Goal: Task Accomplishment & Management: Manage account settings

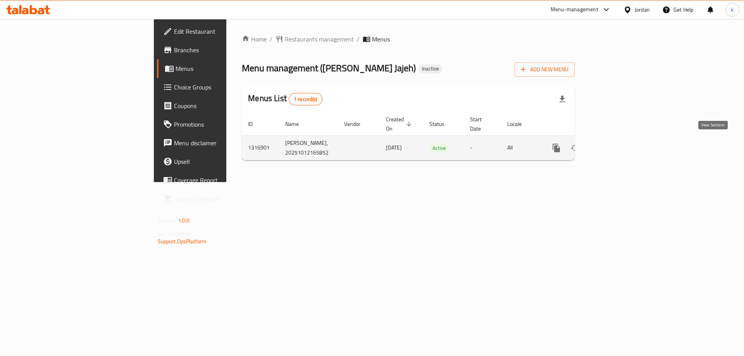
click at [617, 146] on icon "enhanced table" at bounding box center [612, 147] width 9 height 9
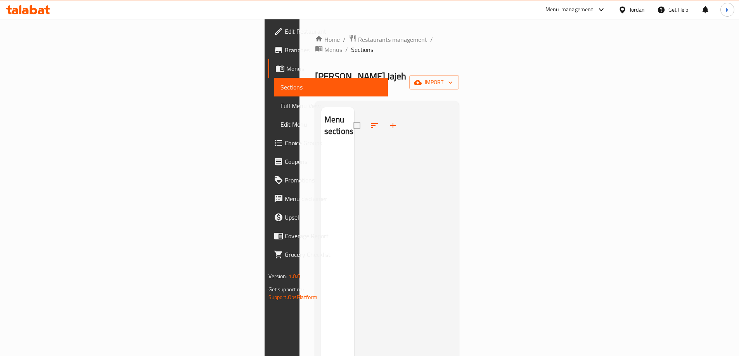
click at [286, 71] on span "Menus" at bounding box center [333, 68] width 95 height 9
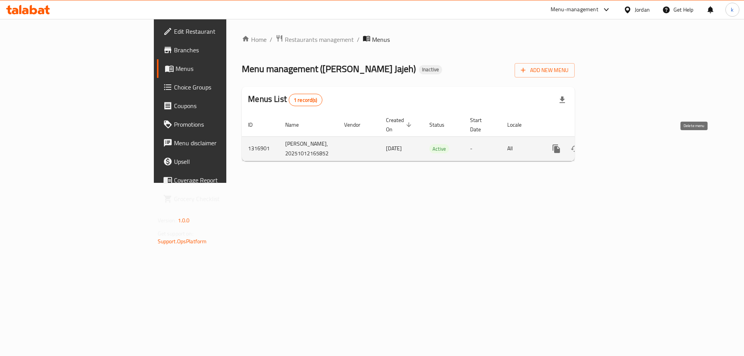
click at [599, 148] on icon "enhanced table" at bounding box center [593, 148] width 9 height 9
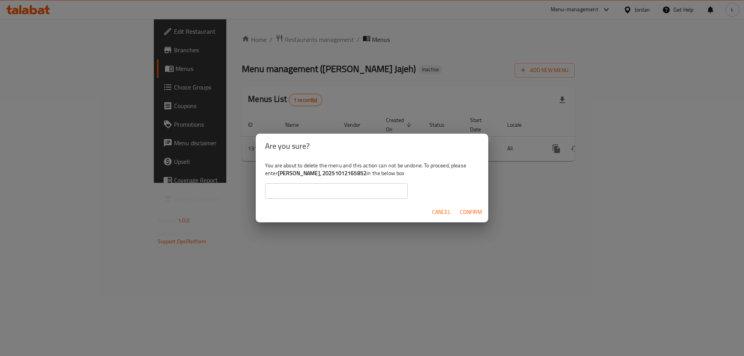
click at [435, 209] on span "Cancel" at bounding box center [441, 212] width 19 height 10
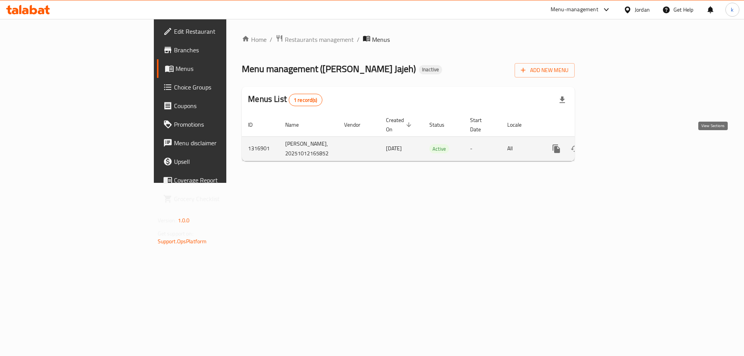
click at [617, 144] on icon "enhanced table" at bounding box center [612, 148] width 9 height 9
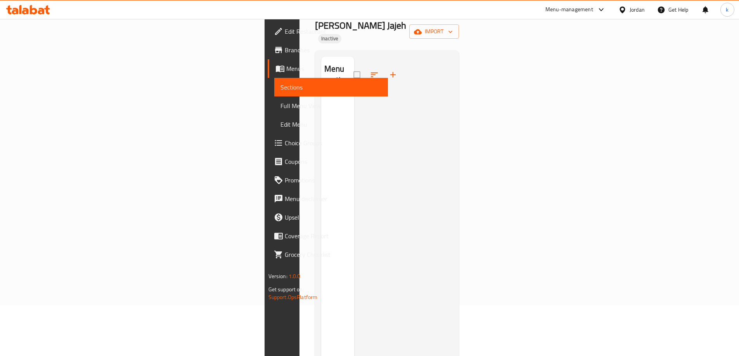
scroll to position [109, 0]
click at [280, 107] on span "Full Menu View" at bounding box center [330, 105] width 101 height 9
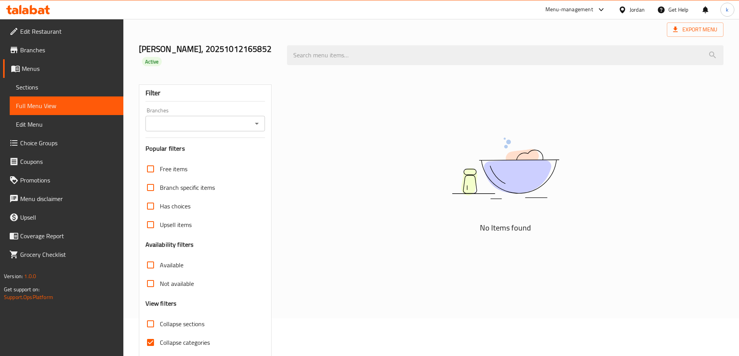
scroll to position [68, 0]
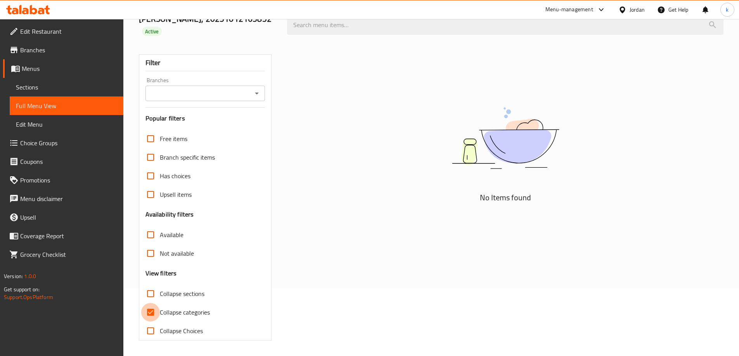
click at [148, 307] on input "Collapse categories" at bounding box center [150, 312] width 19 height 19
checkbox input "false"
click at [38, 125] on span "Edit Menu" at bounding box center [66, 124] width 101 height 9
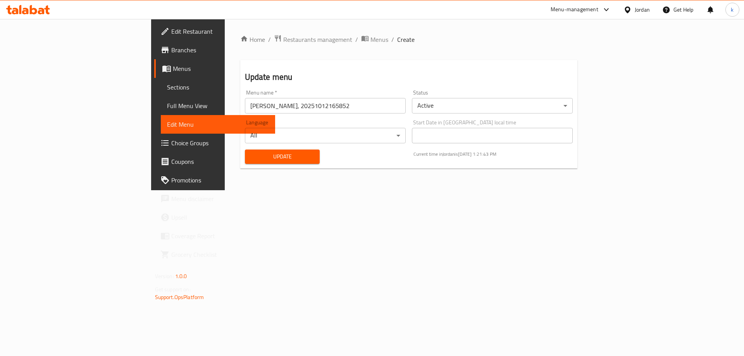
click at [167, 103] on span "Full Menu View" at bounding box center [218, 105] width 102 height 9
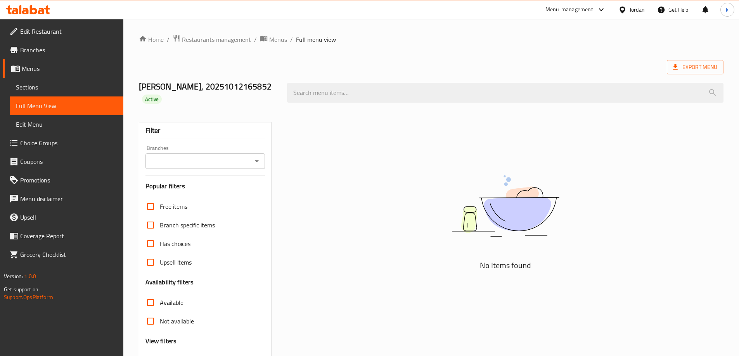
click at [49, 120] on span "Edit Menu" at bounding box center [66, 124] width 101 height 9
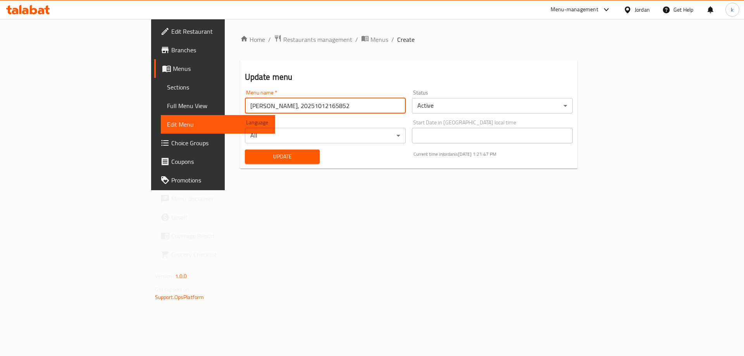
click at [260, 105] on input "[PERSON_NAME], 20251012165852" at bounding box center [325, 106] width 161 height 16
type input "M"
type input "[DATE]"
click at [251, 157] on span "Update" at bounding box center [282, 157] width 63 height 10
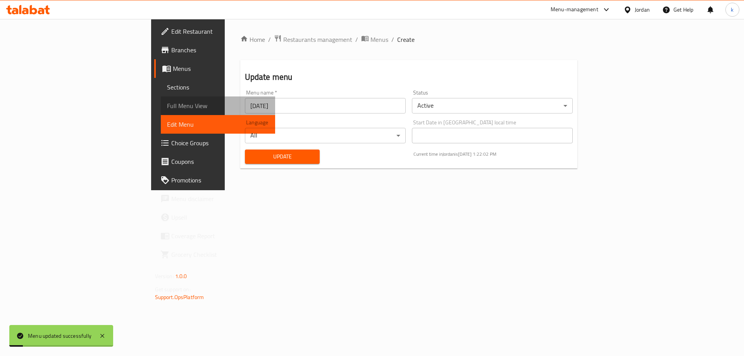
click at [167, 106] on span "Full Menu View" at bounding box center [218, 105] width 102 height 9
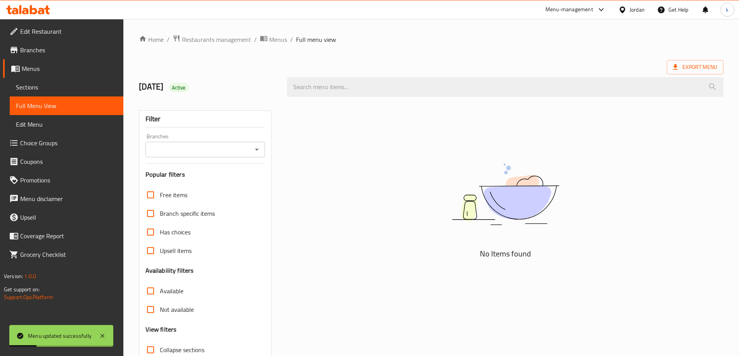
click at [44, 83] on span "Sections" at bounding box center [66, 87] width 101 height 9
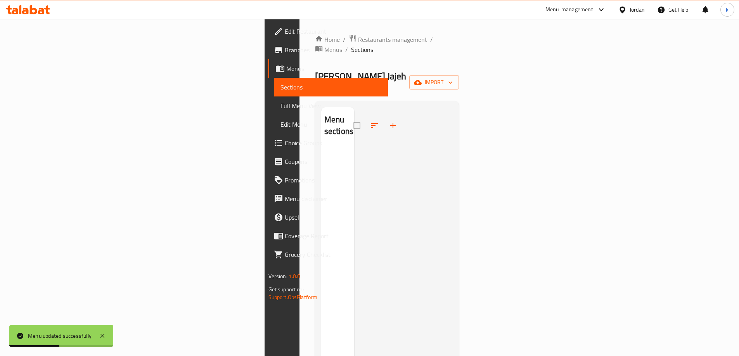
click at [286, 71] on span "Menus" at bounding box center [333, 68] width 95 height 9
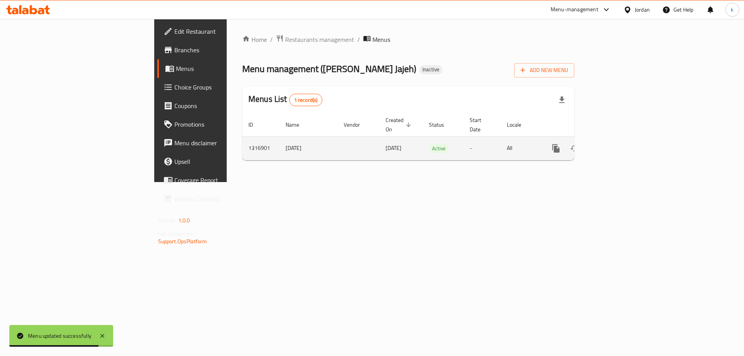
click at [622, 149] on div "enhanced table" at bounding box center [584, 148] width 74 height 19
click at [617, 144] on icon "enhanced table" at bounding box center [612, 148] width 9 height 9
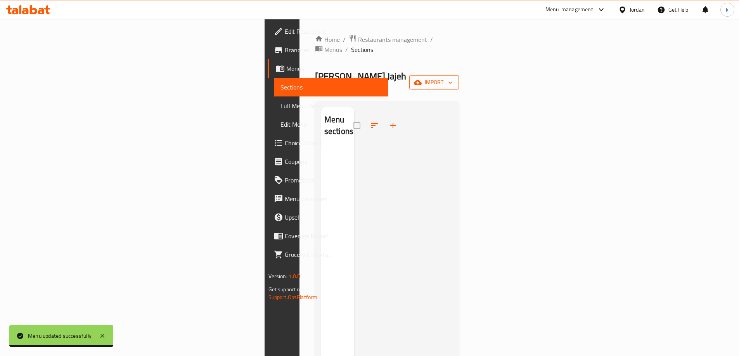
click at [453, 78] on span "import" at bounding box center [433, 83] width 37 height 10
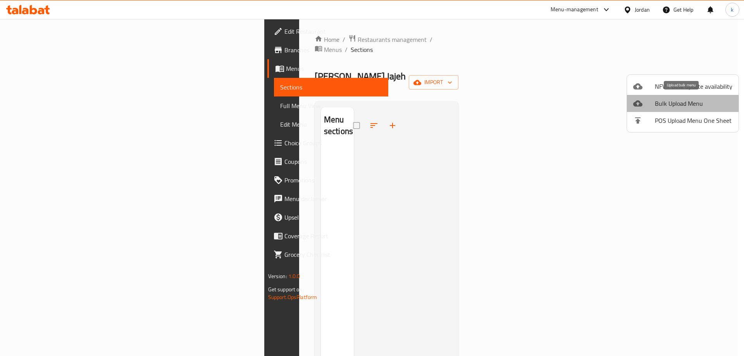
click at [708, 107] on span "Bulk Upload Menu" at bounding box center [694, 103] width 78 height 9
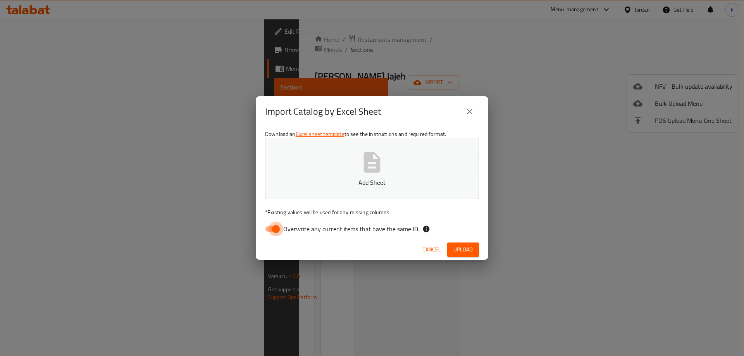
click at [270, 231] on input "Overwrite any current items that have the same ID." at bounding box center [276, 229] width 44 height 15
checkbox input "false"
click at [331, 178] on p "Add Sheet" at bounding box center [372, 182] width 190 height 9
click at [469, 248] on span "Upload" at bounding box center [463, 250] width 19 height 10
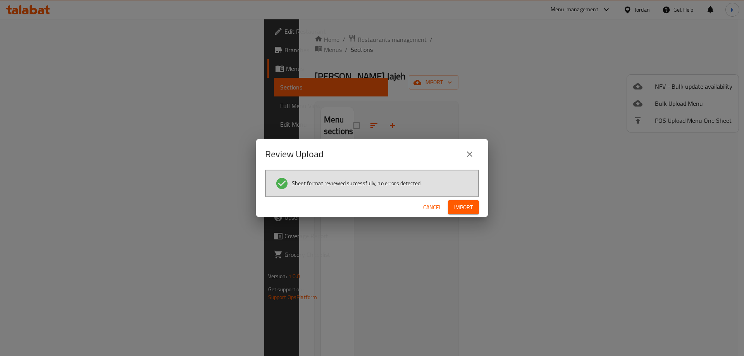
click at [460, 212] on span "Import" at bounding box center [463, 208] width 19 height 10
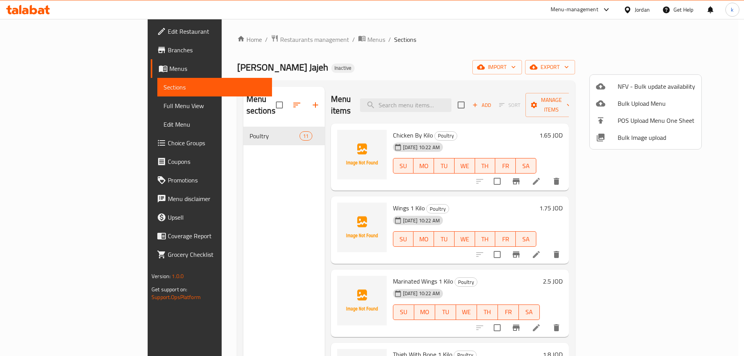
click at [191, 231] on div at bounding box center [372, 178] width 744 height 356
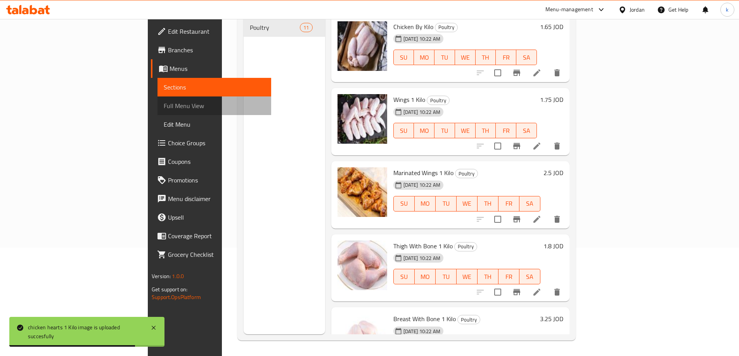
click at [164, 108] on span "Full Menu View" at bounding box center [214, 105] width 101 height 9
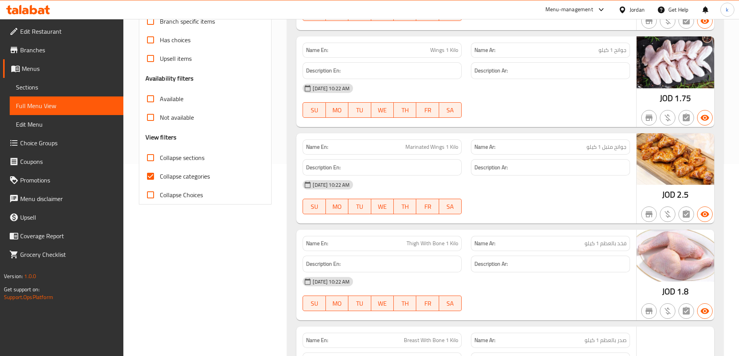
scroll to position [194, 0]
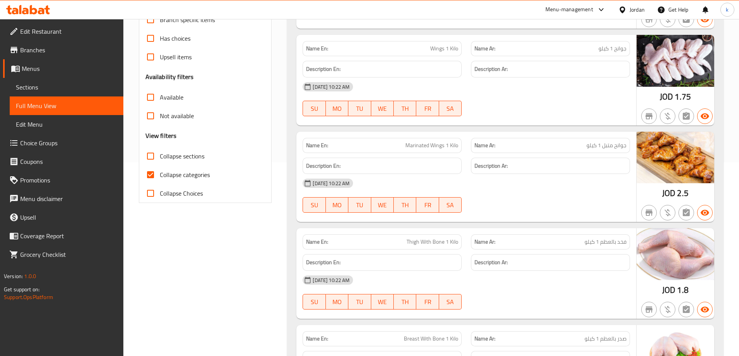
click at [165, 177] on span "Collapse categories" at bounding box center [185, 174] width 50 height 9
click at [160, 177] on input "Collapse categories" at bounding box center [150, 175] width 19 height 19
checkbox input "false"
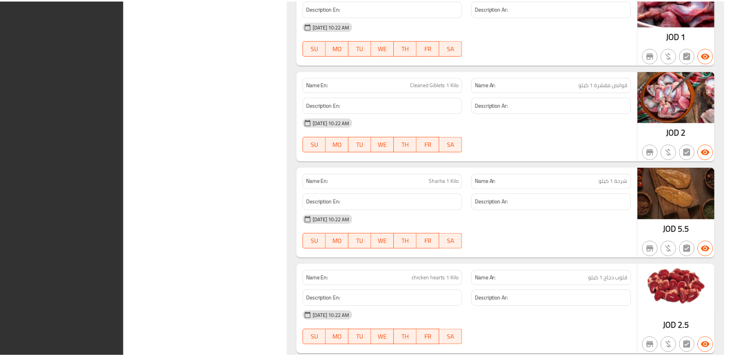
scroll to position [865, 0]
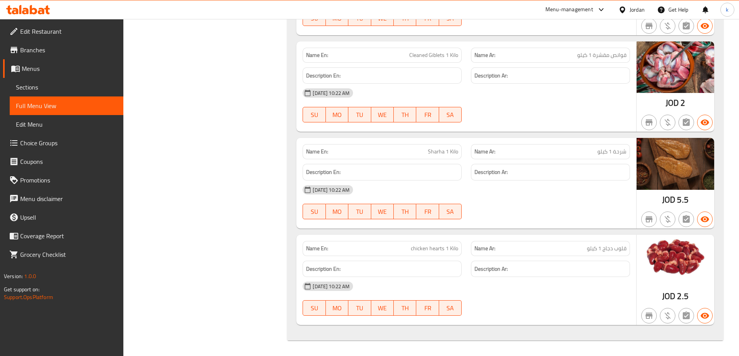
click at [29, 27] on span "Edit Restaurant" at bounding box center [68, 31] width 97 height 9
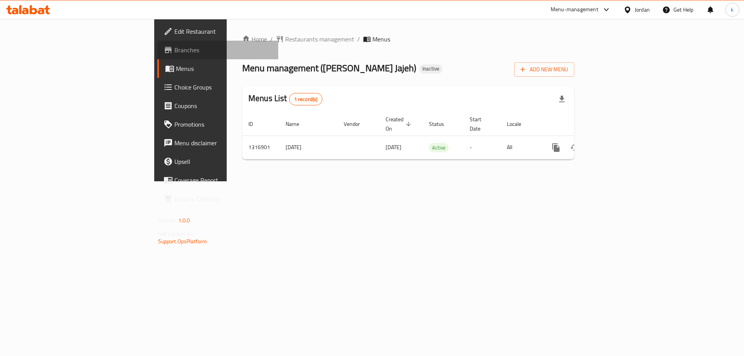
click at [174, 50] on span "Branches" at bounding box center [223, 49] width 98 height 9
